Goal: Task Accomplishment & Management: Use online tool/utility

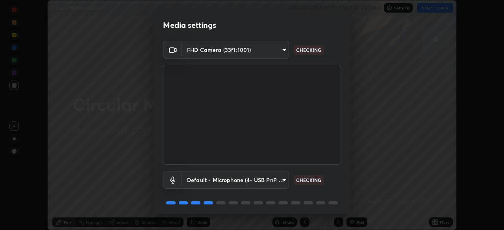
scroll to position [28, 0]
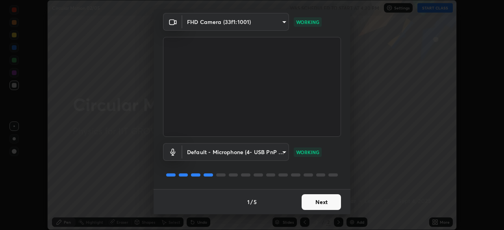
click at [331, 197] on button "Next" at bounding box center [321, 202] width 39 height 16
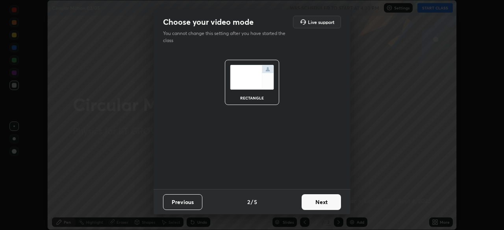
click at [330, 203] on button "Next" at bounding box center [321, 202] width 39 height 16
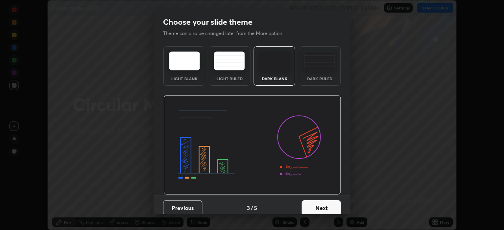
click at [330, 202] on button "Next" at bounding box center [321, 208] width 39 height 16
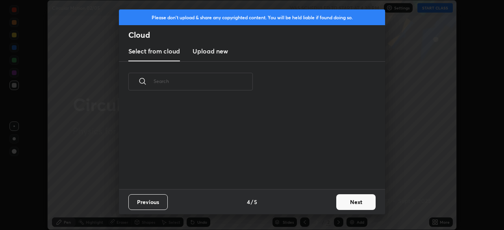
click at [343, 202] on button "Next" at bounding box center [355, 202] width 39 height 16
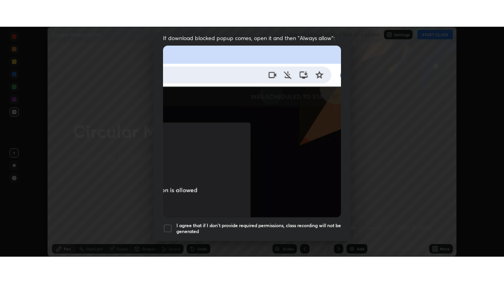
scroll to position [189, 0]
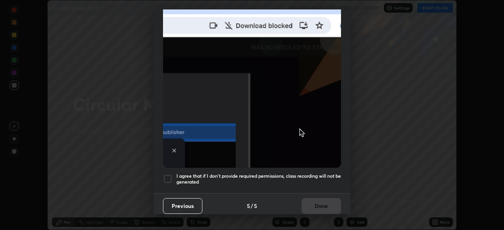
click at [324, 173] on h5 "I agree that if I don't provide required permissions, class recording will not …" at bounding box center [258, 179] width 165 height 12
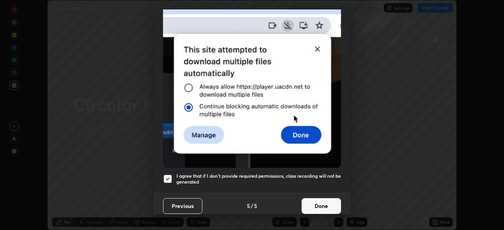
click at [326, 198] on button "Done" at bounding box center [321, 206] width 39 height 16
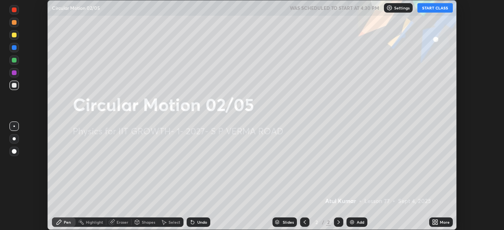
click at [430, 8] on button "START CLASS" at bounding box center [434, 7] width 35 height 9
click at [436, 221] on icon at bounding box center [436, 221] width 2 height 2
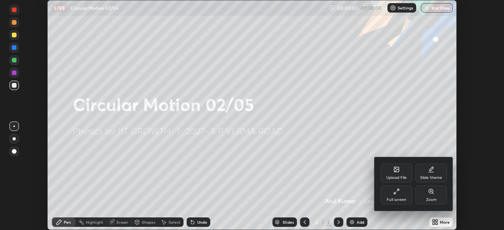
click at [402, 194] on div "Full screen" at bounding box center [396, 195] width 31 height 19
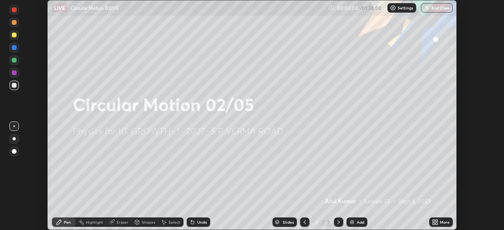
scroll to position [283, 504]
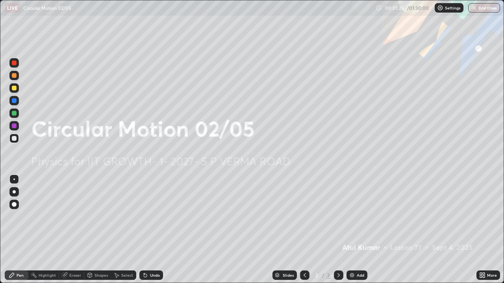
click at [355, 230] on div "Add" at bounding box center [356, 275] width 21 height 9
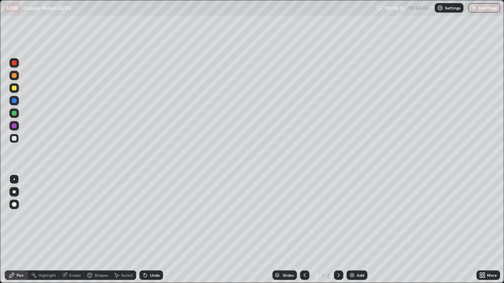
click at [155, 230] on div "Undo" at bounding box center [151, 275] width 24 height 9
click at [360, 230] on div "Add" at bounding box center [360, 276] width 7 height 4
click at [104, 230] on div "Shapes" at bounding box center [97, 275] width 27 height 9
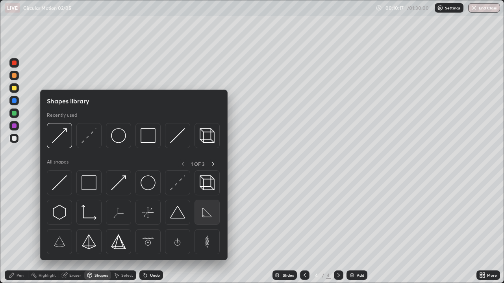
click at [207, 211] on img at bounding box center [207, 212] width 15 height 15
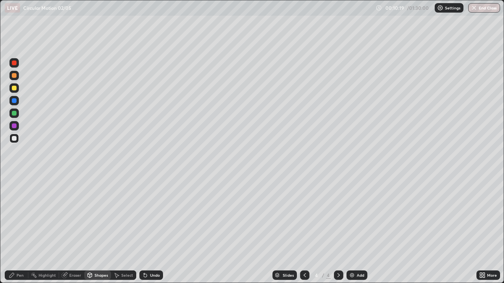
click at [102, 230] on div "Shapes" at bounding box center [97, 275] width 27 height 9
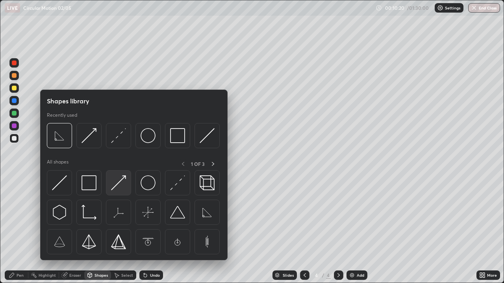
click at [121, 180] on img at bounding box center [118, 183] width 15 height 15
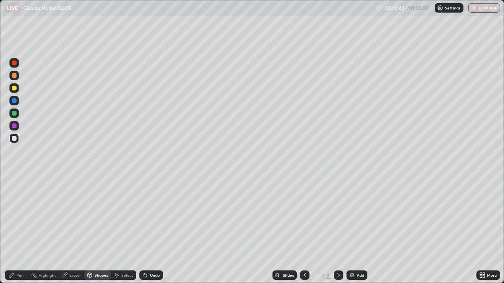
click at [22, 230] on div "Pen" at bounding box center [20, 276] width 7 height 4
click at [104, 230] on div "Shapes" at bounding box center [100, 276] width 13 height 4
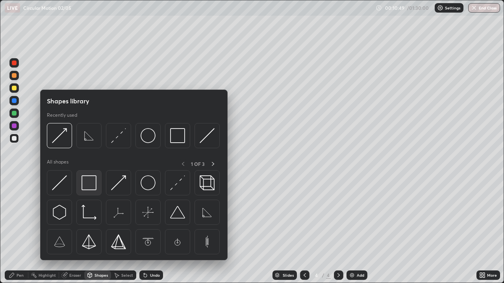
click at [89, 187] on img at bounding box center [88, 183] width 15 height 15
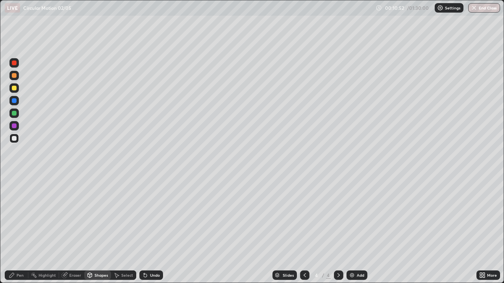
click at [76, 230] on div "Eraser" at bounding box center [71, 275] width 25 height 9
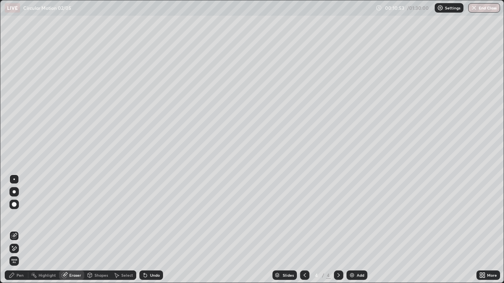
click at [14, 180] on div at bounding box center [14, 180] width 2 height 2
click at [97, 230] on div "Shapes" at bounding box center [97, 275] width 27 height 9
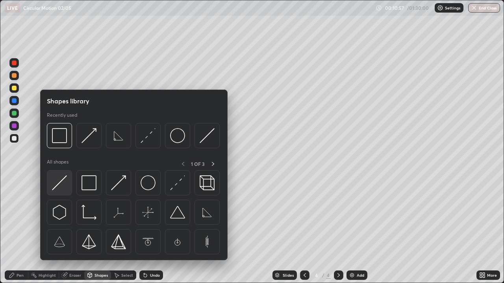
click at [63, 181] on img at bounding box center [59, 183] width 15 height 15
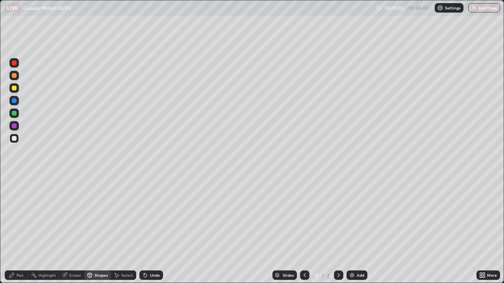
click at [100, 230] on div "Shapes" at bounding box center [97, 275] width 27 height 9
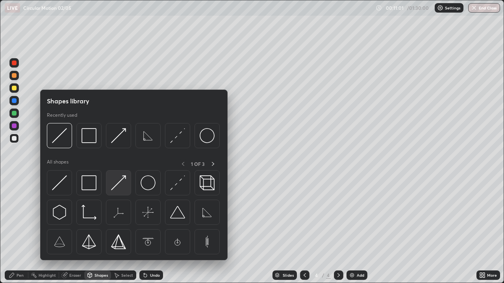
click at [122, 182] on img at bounding box center [118, 183] width 15 height 15
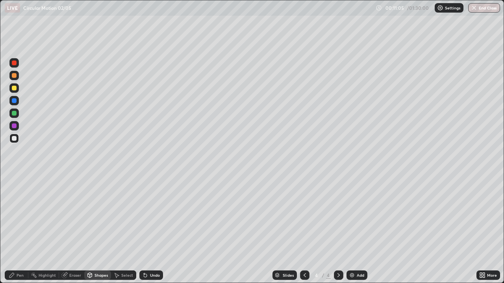
click at [23, 230] on div "Pen" at bounding box center [17, 275] width 24 height 9
click at [355, 230] on div "Add" at bounding box center [356, 275] width 21 height 9
click at [358, 230] on div "Add" at bounding box center [356, 275] width 21 height 9
click at [358, 230] on div "Add" at bounding box center [360, 276] width 7 height 4
click at [15, 89] on div at bounding box center [14, 88] width 5 height 5
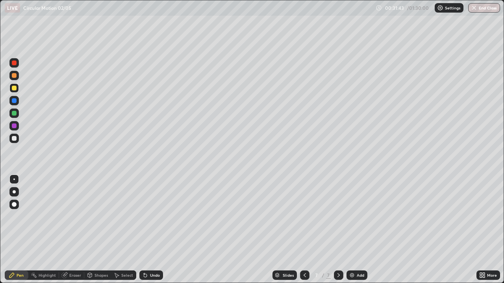
click at [356, 230] on div "Add" at bounding box center [356, 275] width 21 height 9
click at [104, 230] on div "Shapes" at bounding box center [100, 276] width 13 height 4
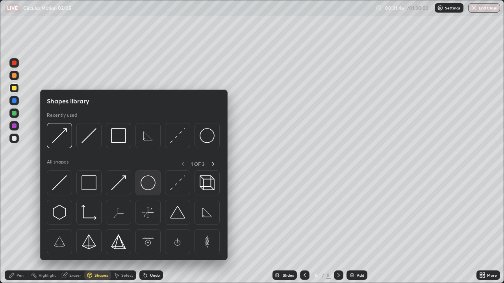
click at [150, 184] on img at bounding box center [148, 183] width 15 height 15
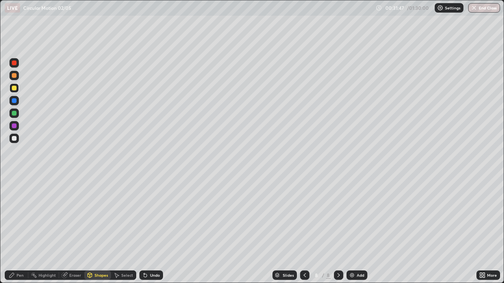
click at [16, 139] on div at bounding box center [14, 138] width 5 height 5
click at [89, 230] on icon at bounding box center [90, 274] width 4 height 1
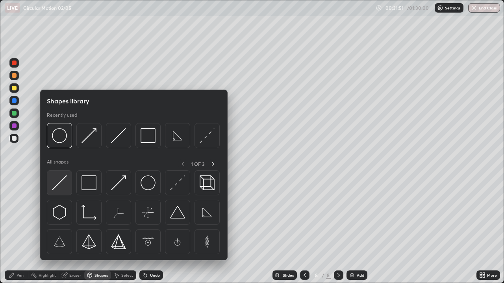
click at [59, 183] on img at bounding box center [59, 183] width 15 height 15
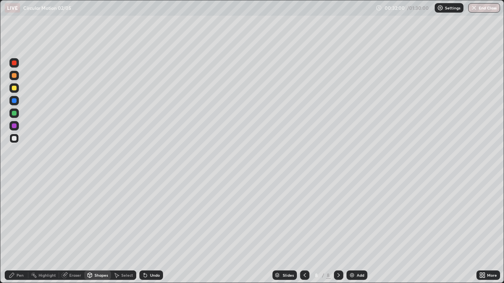
click at [95, 230] on div "Shapes" at bounding box center [100, 276] width 13 height 4
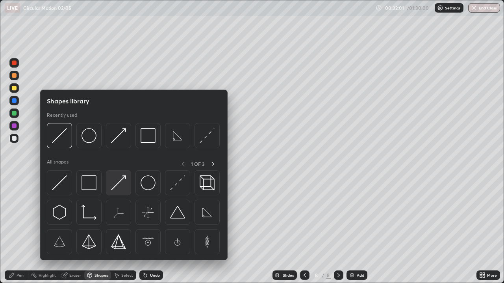
click at [115, 187] on img at bounding box center [118, 183] width 15 height 15
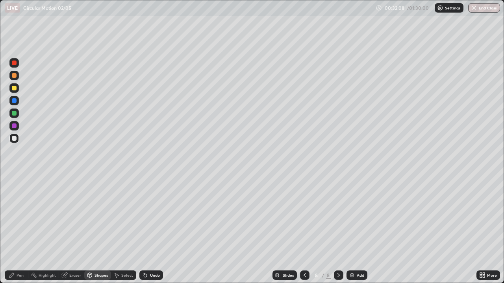
click at [20, 230] on div "Pen" at bounding box center [20, 276] width 7 height 4
click at [16, 88] on div at bounding box center [14, 88] width 5 height 5
click at [480, 230] on icon at bounding box center [481, 277] width 2 height 2
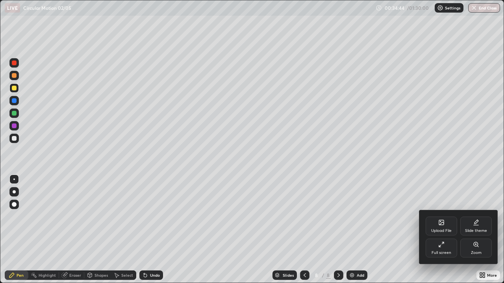
click at [436, 230] on div "Full screen" at bounding box center [441, 248] width 31 height 19
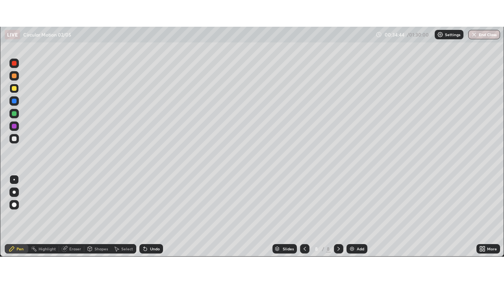
scroll to position [39141, 38868]
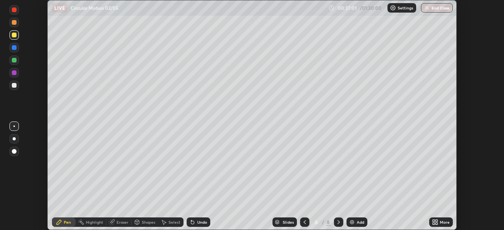
click at [437, 224] on icon at bounding box center [436, 224] width 2 height 2
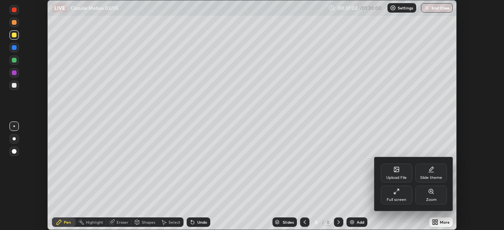
click at [395, 196] on div "Full screen" at bounding box center [396, 195] width 31 height 19
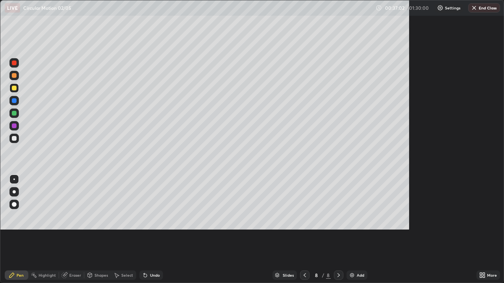
scroll to position [283, 504]
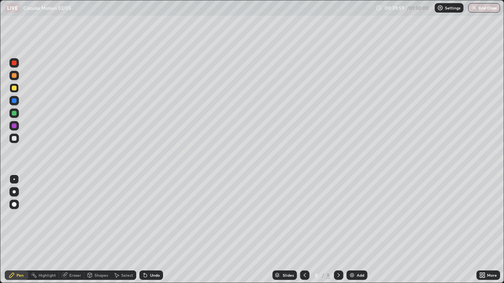
click at [355, 230] on div "Add" at bounding box center [356, 275] width 21 height 9
click at [100, 230] on div "Shapes" at bounding box center [97, 275] width 27 height 9
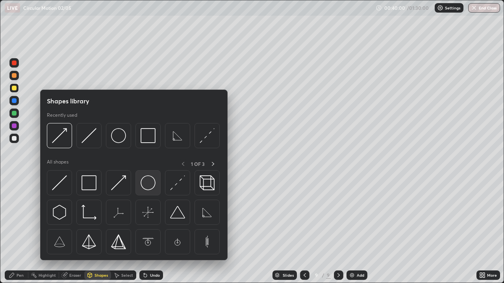
click at [148, 181] on img at bounding box center [148, 183] width 15 height 15
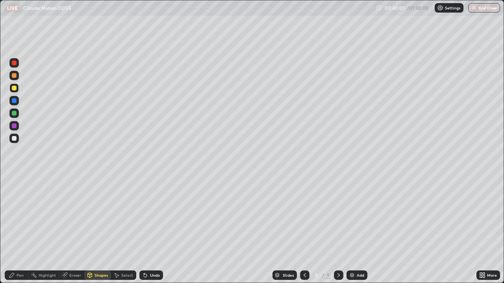
click at [18, 140] on div at bounding box center [13, 138] width 9 height 9
click at [102, 230] on div "Shapes" at bounding box center [97, 275] width 27 height 9
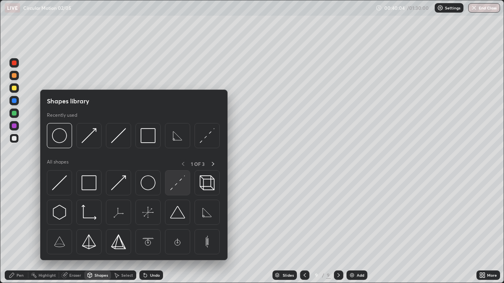
click at [181, 179] on img at bounding box center [177, 183] width 15 height 15
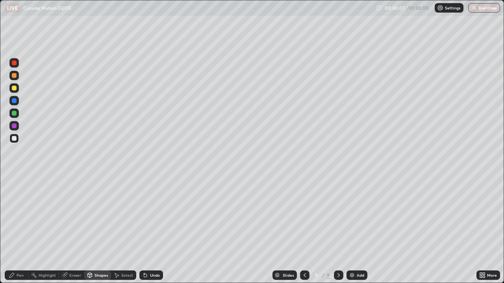
click at [20, 230] on div "Pen" at bounding box center [17, 275] width 24 height 9
click at [18, 90] on div at bounding box center [13, 87] width 9 height 9
click at [96, 230] on div "Shapes" at bounding box center [100, 276] width 13 height 4
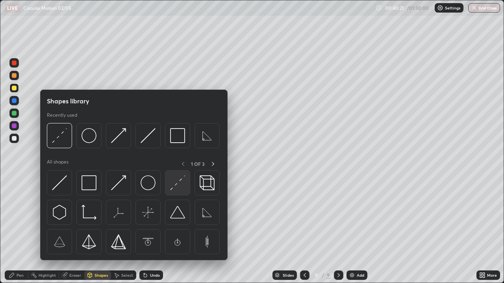
click at [177, 185] on img at bounding box center [177, 183] width 15 height 15
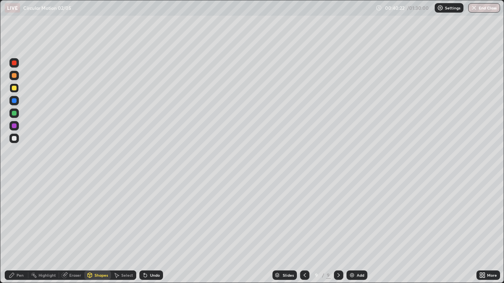
click at [16, 127] on div at bounding box center [14, 126] width 5 height 5
click at [22, 230] on div "Pen" at bounding box center [20, 276] width 7 height 4
click at [102, 230] on div "Shapes" at bounding box center [100, 276] width 13 height 4
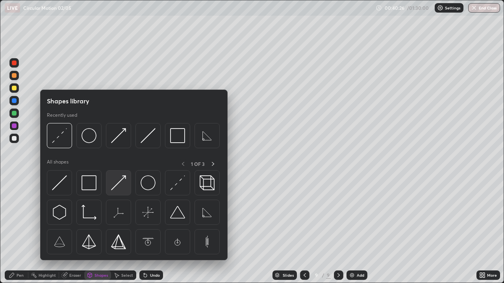
click at [120, 183] on img at bounding box center [118, 183] width 15 height 15
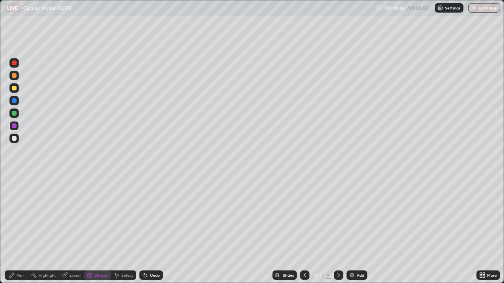
click at [15, 88] on div at bounding box center [14, 88] width 5 height 5
click at [15, 65] on div at bounding box center [14, 63] width 5 height 5
click at [22, 230] on div "Pen" at bounding box center [17, 275] width 24 height 9
click at [98, 230] on div "Shapes" at bounding box center [100, 276] width 13 height 4
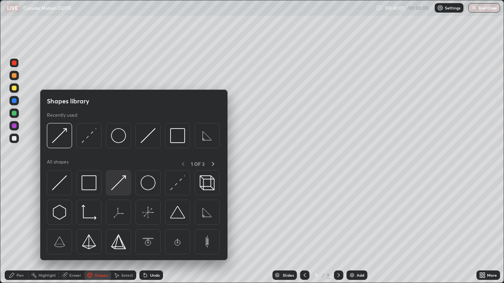
click at [115, 183] on img at bounding box center [118, 183] width 15 height 15
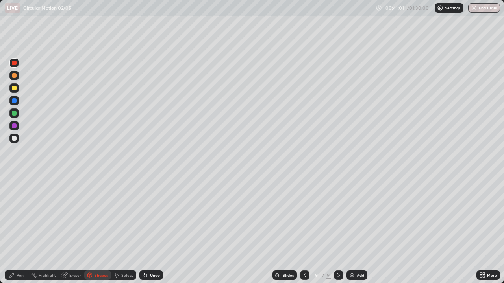
click at [13, 128] on div at bounding box center [14, 126] width 5 height 5
click at [15, 230] on div "Pen" at bounding box center [17, 275] width 24 height 9
click at [16, 90] on div at bounding box center [13, 87] width 9 height 9
click at [15, 127] on div at bounding box center [14, 126] width 5 height 5
click at [15, 126] on div at bounding box center [14, 126] width 5 height 5
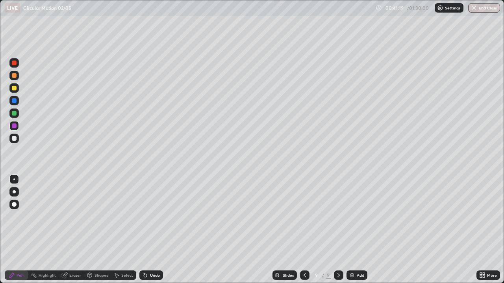
click at [159, 230] on div "Undo" at bounding box center [151, 275] width 24 height 9
click at [158, 230] on div "Undo" at bounding box center [151, 275] width 24 height 9
click at [159, 230] on div "Undo" at bounding box center [151, 275] width 24 height 9
click at [148, 230] on div "Undo" at bounding box center [151, 275] width 24 height 9
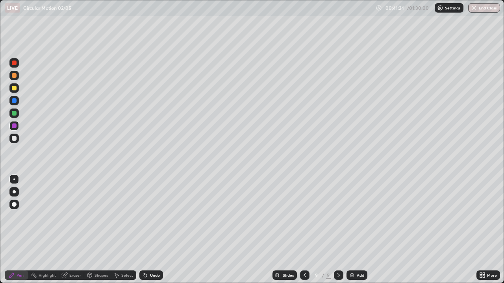
click at [16, 141] on div at bounding box center [13, 138] width 9 height 9
click at [15, 126] on div at bounding box center [14, 126] width 5 height 5
click at [352, 230] on img at bounding box center [352, 275] width 6 height 6
click at [102, 230] on div "Shapes" at bounding box center [97, 275] width 27 height 9
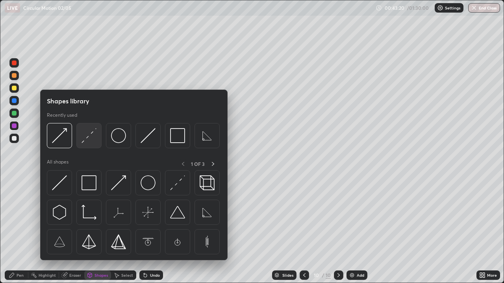
click at [89, 139] on img at bounding box center [88, 135] width 15 height 15
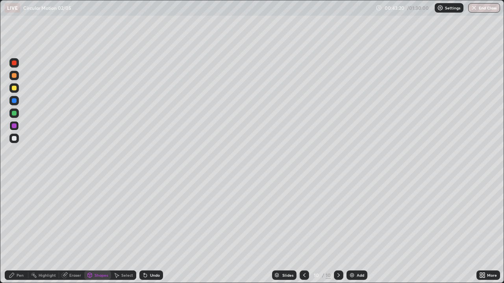
click at [18, 111] on div at bounding box center [13, 113] width 9 height 9
click at [21, 230] on div "Pen" at bounding box center [17, 275] width 24 height 9
click at [16, 87] on div at bounding box center [14, 88] width 5 height 5
click at [97, 230] on div "Shapes" at bounding box center [100, 276] width 13 height 4
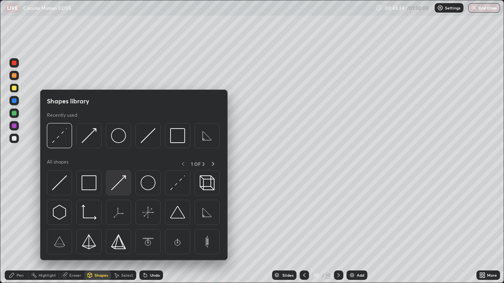
click at [121, 181] on img at bounding box center [118, 183] width 15 height 15
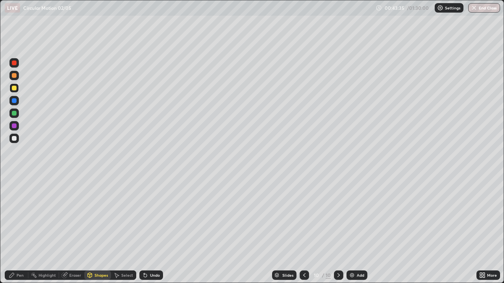
click at [15, 77] on div at bounding box center [14, 75] width 5 height 5
click at [20, 230] on div "Pen" at bounding box center [20, 276] width 7 height 4
click at [17, 140] on div at bounding box center [13, 138] width 9 height 9
click at [150, 230] on div "Undo" at bounding box center [151, 275] width 24 height 9
click at [0, 195] on div "Setting up your live class" at bounding box center [252, 141] width 504 height 283
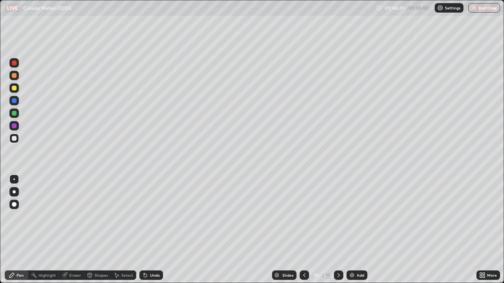
click at [104, 230] on div "Shapes" at bounding box center [97, 275] width 27 height 9
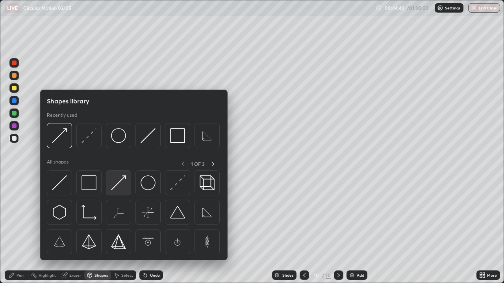
click at [116, 179] on img at bounding box center [118, 183] width 15 height 15
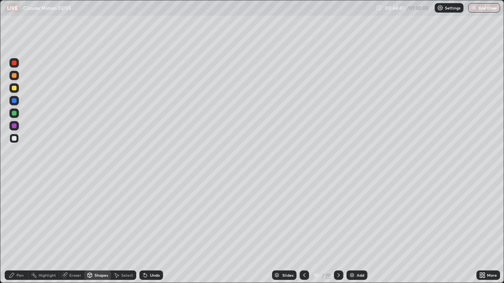
click at [12, 140] on div at bounding box center [14, 138] width 5 height 5
click at [14, 101] on div at bounding box center [14, 100] width 5 height 5
click at [13, 113] on div at bounding box center [14, 113] width 5 height 5
click at [13, 77] on div at bounding box center [14, 75] width 5 height 5
click at [15, 87] on div at bounding box center [14, 88] width 5 height 5
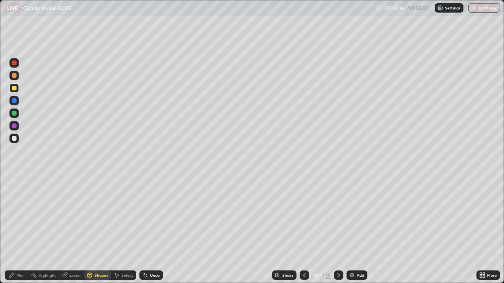
click at [150, 230] on div "Undo" at bounding box center [155, 276] width 10 height 4
click at [18, 230] on div "Pen" at bounding box center [20, 276] width 7 height 4
click at [15, 76] on div at bounding box center [14, 75] width 5 height 5
click at [353, 230] on img at bounding box center [352, 275] width 6 height 6
click at [103, 230] on div "Shapes" at bounding box center [100, 276] width 13 height 4
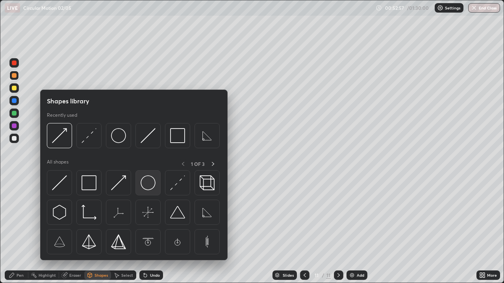
click at [148, 184] on img at bounding box center [148, 183] width 15 height 15
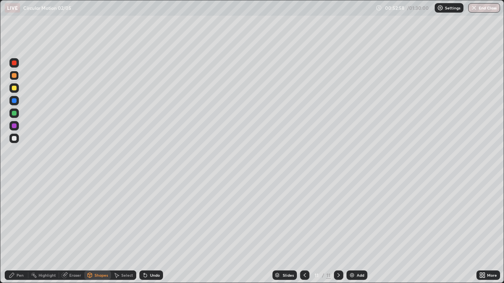
click at [16, 139] on div at bounding box center [14, 138] width 5 height 5
click at [98, 230] on div "Shapes" at bounding box center [97, 275] width 27 height 9
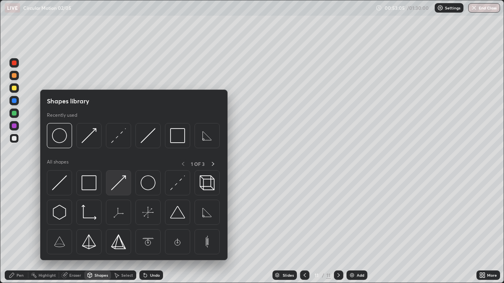
click at [122, 183] on img at bounding box center [118, 183] width 15 height 15
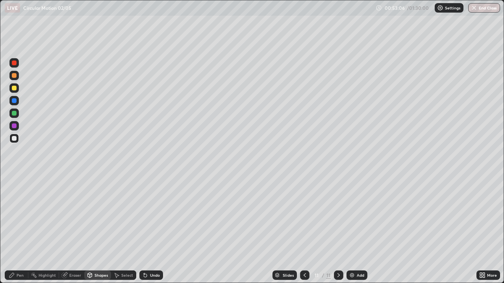
click at [15, 113] on div at bounding box center [14, 113] width 5 height 5
click at [26, 230] on div "Pen" at bounding box center [17, 276] width 24 height 16
click at [15, 85] on div at bounding box center [13, 87] width 9 height 9
click at [103, 230] on div "Shapes" at bounding box center [97, 275] width 27 height 9
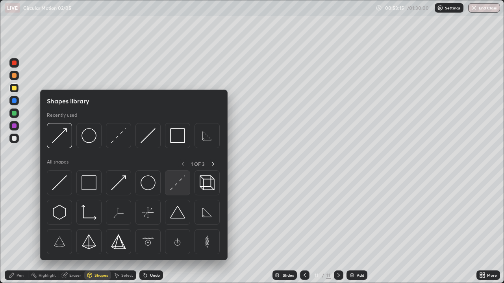
click at [178, 184] on img at bounding box center [177, 183] width 15 height 15
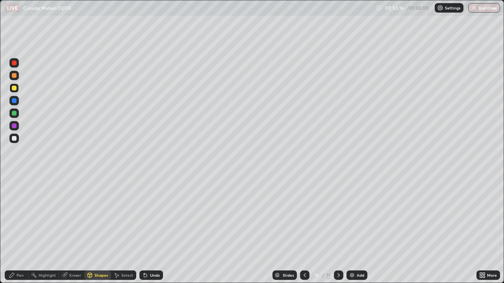
click at [18, 139] on div at bounding box center [13, 138] width 9 height 9
click at [21, 230] on div "Pen" at bounding box center [17, 275] width 24 height 9
click at [14, 88] on div at bounding box center [14, 88] width 5 height 5
click at [359, 230] on div "Add" at bounding box center [360, 276] width 7 height 4
click at [102, 230] on div "Shapes" at bounding box center [97, 275] width 27 height 9
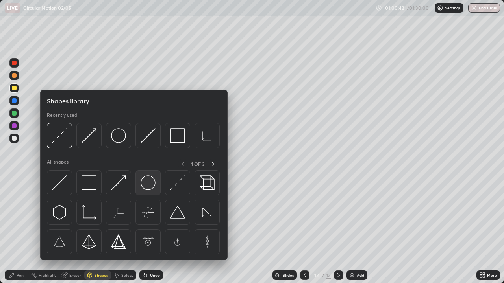
click at [154, 184] on img at bounding box center [148, 183] width 15 height 15
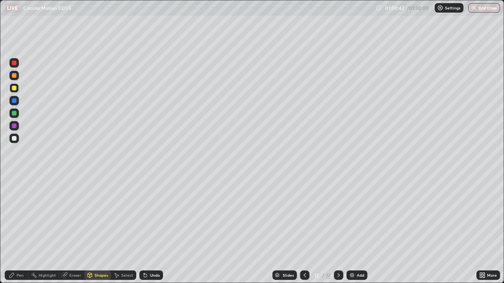
click at [16, 137] on div at bounding box center [14, 138] width 5 height 5
click at [100, 230] on div "Shapes" at bounding box center [100, 276] width 13 height 4
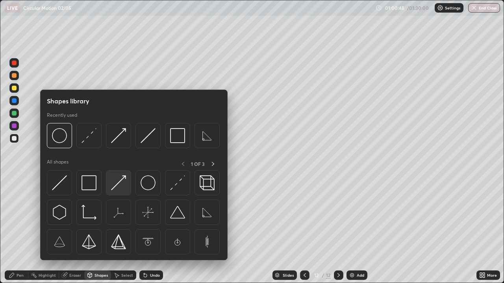
click at [122, 182] on img at bounding box center [118, 183] width 15 height 15
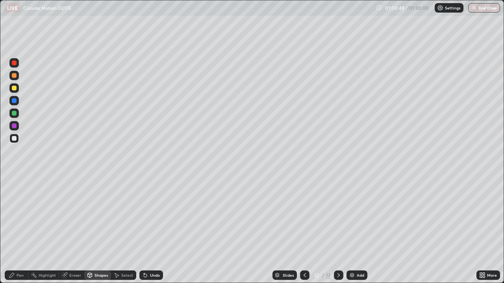
click at [17, 124] on div at bounding box center [13, 125] width 9 height 9
click at [99, 230] on div "Shapes" at bounding box center [97, 275] width 27 height 9
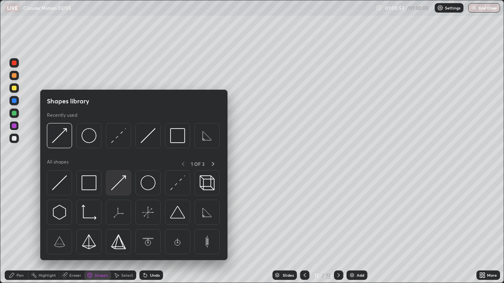
click at [120, 183] on img at bounding box center [118, 183] width 15 height 15
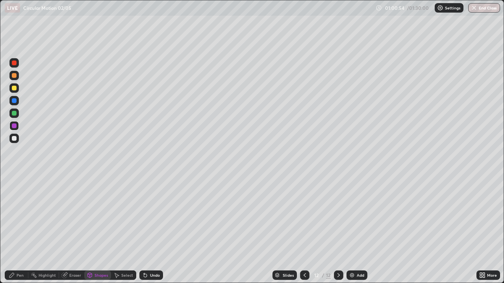
click at [16, 114] on div at bounding box center [14, 113] width 5 height 5
click at [22, 230] on div "Pen" at bounding box center [17, 275] width 24 height 9
click at [93, 230] on div "Shapes" at bounding box center [97, 275] width 27 height 9
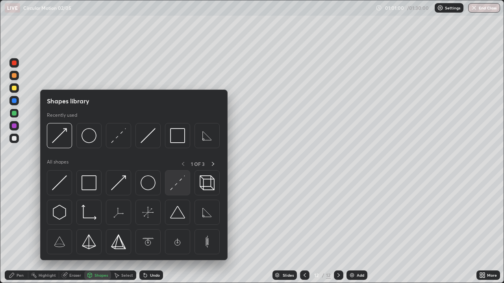
click at [176, 188] on img at bounding box center [177, 183] width 15 height 15
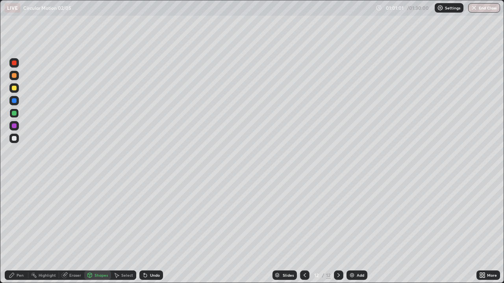
click at [15, 139] on div at bounding box center [14, 138] width 5 height 5
click at [14, 230] on icon at bounding box center [12, 275] width 6 height 6
click at [15, 90] on div at bounding box center [14, 88] width 5 height 5
click at [156, 230] on div "Undo" at bounding box center [155, 276] width 10 height 4
click at [154, 230] on div "Undo" at bounding box center [155, 276] width 10 height 4
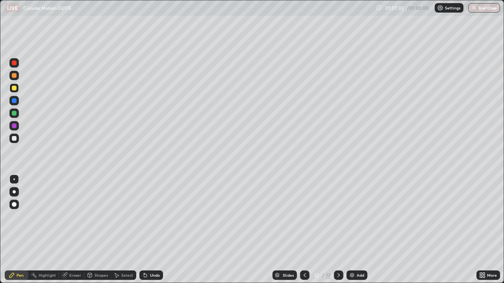
click at [352, 230] on img at bounding box center [352, 275] width 6 height 6
click at [94, 230] on div "Shapes" at bounding box center [100, 276] width 13 height 4
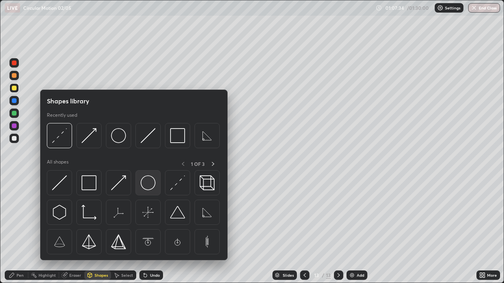
click at [146, 180] on img at bounding box center [148, 183] width 15 height 15
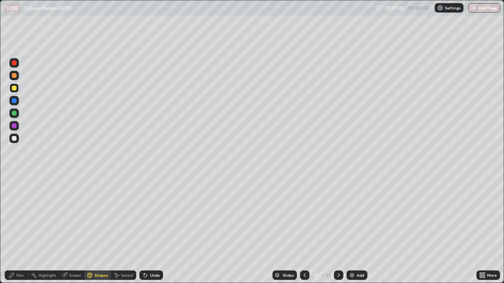
click at [18, 135] on div at bounding box center [13, 138] width 9 height 9
click at [98, 230] on div "Shapes" at bounding box center [97, 275] width 27 height 9
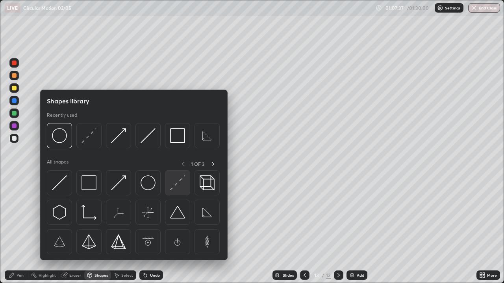
click at [174, 187] on img at bounding box center [177, 183] width 15 height 15
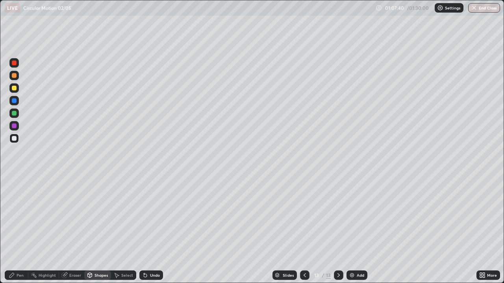
click at [16, 230] on div "Pen" at bounding box center [17, 275] width 24 height 9
click at [17, 230] on div "Pen" at bounding box center [17, 275] width 24 height 9
click at [16, 91] on div at bounding box center [13, 87] width 9 height 9
click at [95, 230] on div "Shapes" at bounding box center [97, 275] width 27 height 9
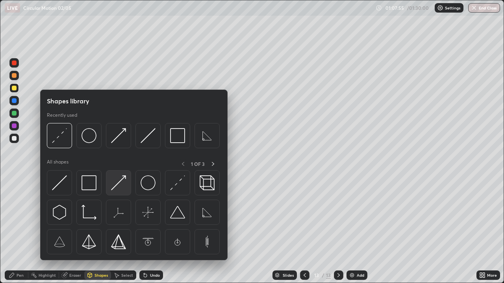
click at [123, 183] on img at bounding box center [118, 183] width 15 height 15
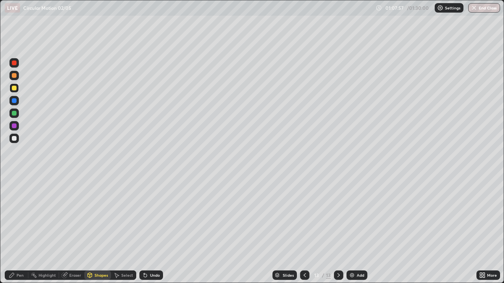
click at [18, 230] on div "Pen" at bounding box center [17, 275] width 24 height 9
click at [95, 230] on div "Shapes" at bounding box center [100, 276] width 13 height 4
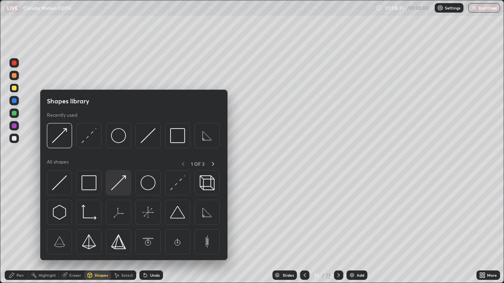
click at [117, 186] on img at bounding box center [118, 183] width 15 height 15
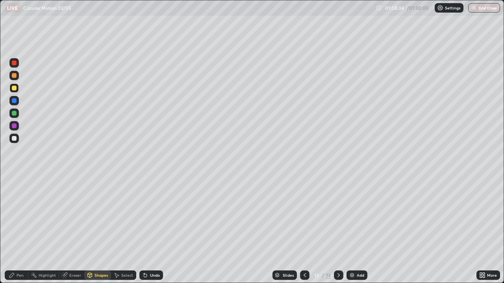
click at [15, 112] on div at bounding box center [14, 113] width 5 height 5
click at [23, 230] on div "Pen" at bounding box center [17, 275] width 24 height 9
click at [154, 230] on div "Undo" at bounding box center [151, 275] width 24 height 9
click at [356, 230] on div "Add" at bounding box center [356, 275] width 21 height 9
click at [101, 230] on div "Shapes" at bounding box center [97, 275] width 27 height 9
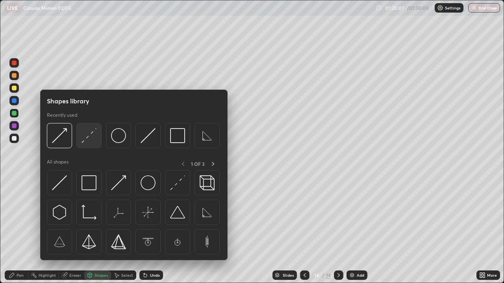
click at [88, 137] on img at bounding box center [88, 135] width 15 height 15
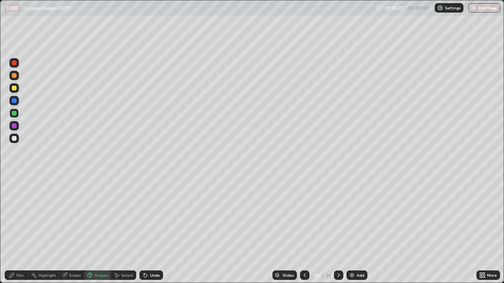
click at [15, 138] on div at bounding box center [14, 138] width 5 height 5
click at [91, 230] on div "Shapes" at bounding box center [97, 275] width 27 height 9
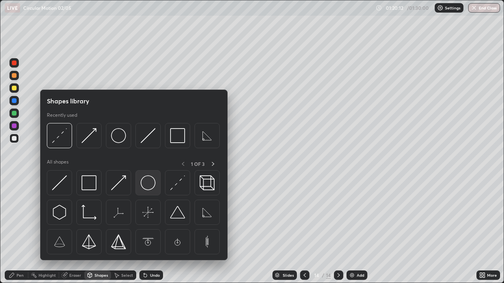
click at [155, 182] on img at bounding box center [148, 183] width 15 height 15
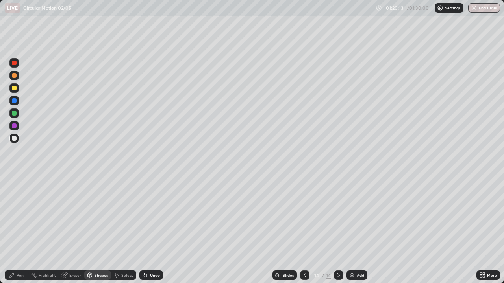
click at [16, 90] on div at bounding box center [13, 87] width 9 height 9
click at [102, 230] on div "Shapes" at bounding box center [97, 275] width 27 height 9
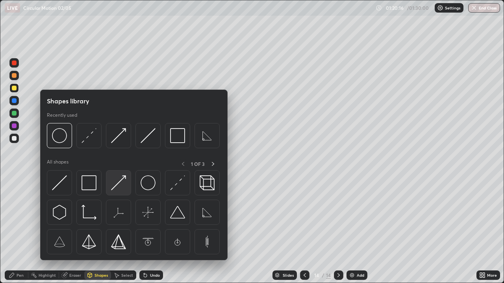
click at [123, 182] on img at bounding box center [118, 183] width 15 height 15
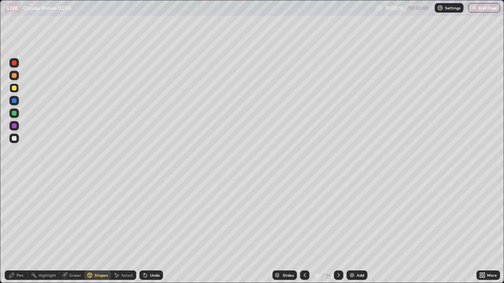
click at [25, 230] on div "Pen" at bounding box center [17, 275] width 24 height 9
click at [97, 230] on div "Shapes" at bounding box center [97, 275] width 27 height 9
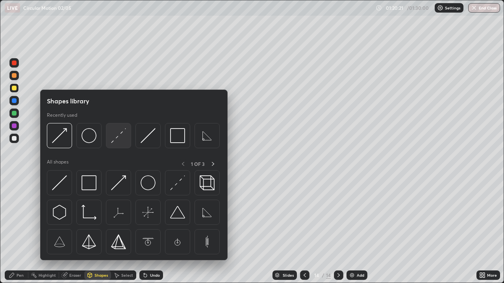
click at [118, 141] on img at bounding box center [118, 135] width 15 height 15
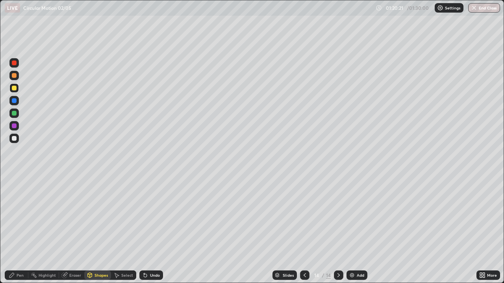
click at [15, 139] on div at bounding box center [14, 138] width 5 height 5
click at [24, 230] on div "Pen" at bounding box center [17, 275] width 24 height 9
click at [19, 113] on div at bounding box center [13, 113] width 9 height 9
click at [102, 230] on div "Shapes" at bounding box center [100, 276] width 13 height 4
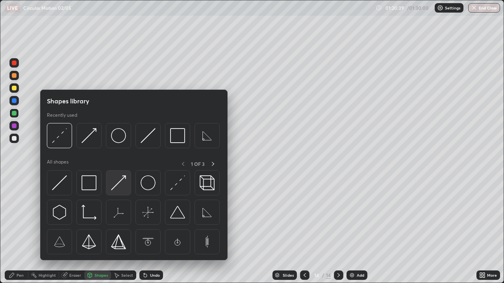
click at [124, 180] on img at bounding box center [118, 183] width 15 height 15
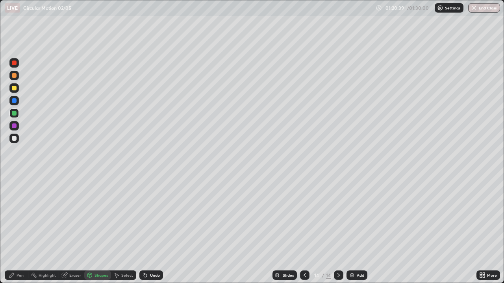
click at [15, 139] on div at bounding box center [14, 138] width 5 height 5
click at [20, 230] on div "Pen" at bounding box center [17, 275] width 24 height 9
click at [22, 230] on div "Pen" at bounding box center [17, 275] width 24 height 9
click at [91, 230] on icon at bounding box center [90, 275] width 4 height 5
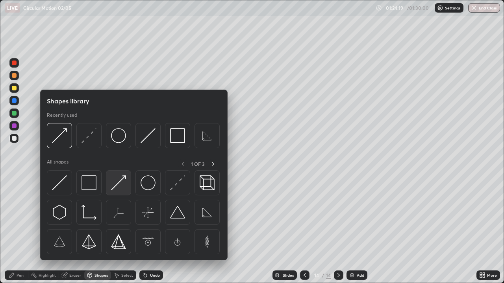
click at [117, 182] on img at bounding box center [118, 183] width 15 height 15
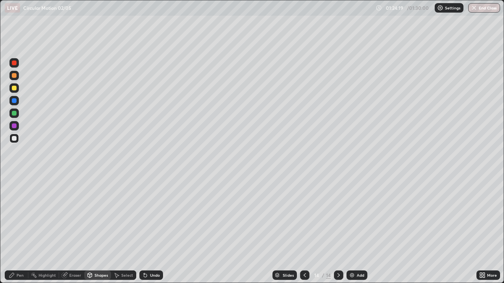
click at [15, 126] on div at bounding box center [14, 126] width 5 height 5
click at [17, 230] on div "Pen" at bounding box center [20, 276] width 7 height 4
click at [15, 114] on div at bounding box center [14, 113] width 5 height 5
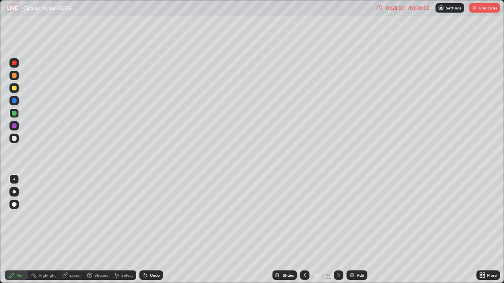
click at [489, 7] on button "End Class" at bounding box center [484, 7] width 31 height 9
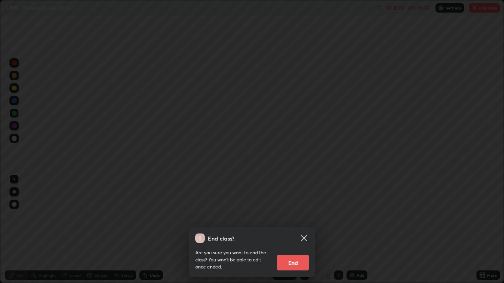
click at [297, 230] on button "End" at bounding box center [292, 263] width 31 height 16
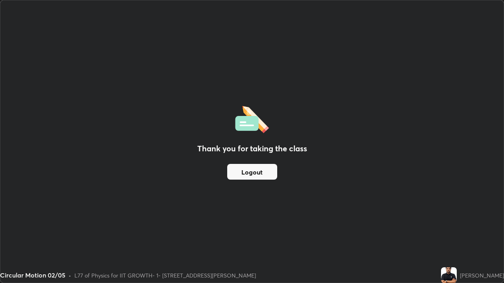
click at [269, 172] on button "Logout" at bounding box center [252, 172] width 50 height 16
